Goal: Information Seeking & Learning: Learn about a topic

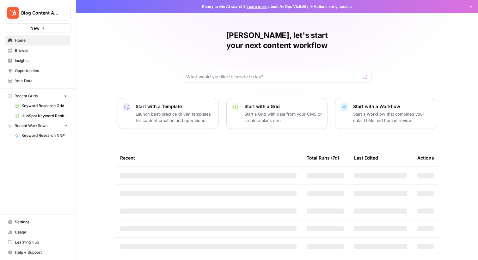
click at [42, 58] on span "Insights" at bounding box center [41, 61] width 53 height 6
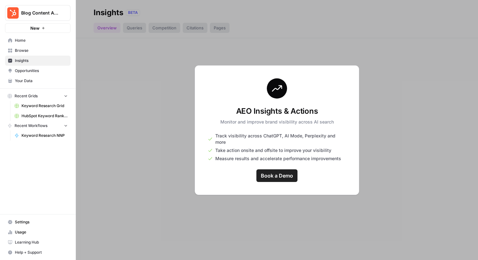
click at [171, 150] on div at bounding box center [277, 130] width 402 height 260
click at [25, 113] on link "HubSpot Keyword Rankings _ Pos 1 - 20 - Keyword Rankings - HubSpot.com.csv" at bounding box center [41, 116] width 59 height 10
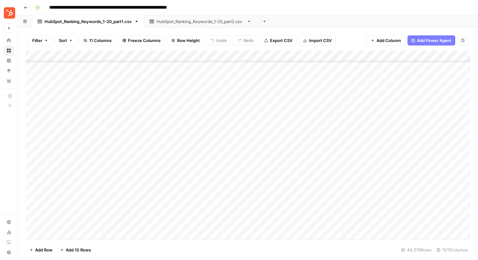
scroll to position [378, 0]
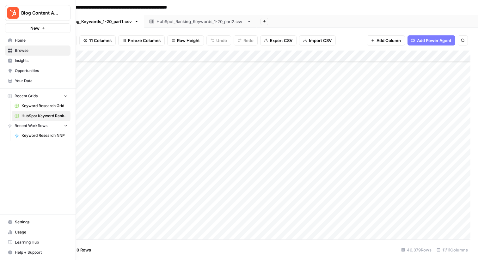
click at [31, 110] on link "Keyword Research Grid" at bounding box center [41, 106] width 59 height 10
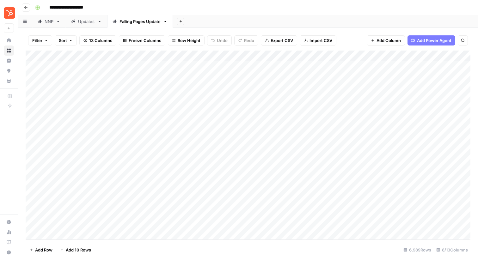
click at [83, 23] on div "Updates" at bounding box center [86, 21] width 17 height 6
click at [38, 25] on link "NNP" at bounding box center [49, 21] width 34 height 13
